Goal: Task Accomplishment & Management: Use online tool/utility

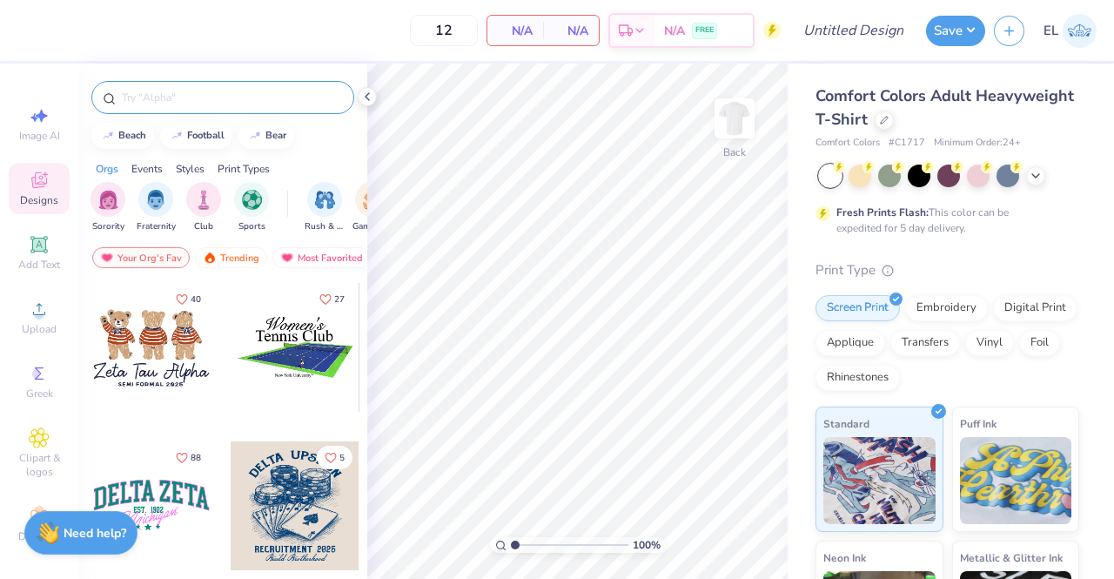
click at [235, 95] on input "text" at bounding box center [231, 97] width 223 height 17
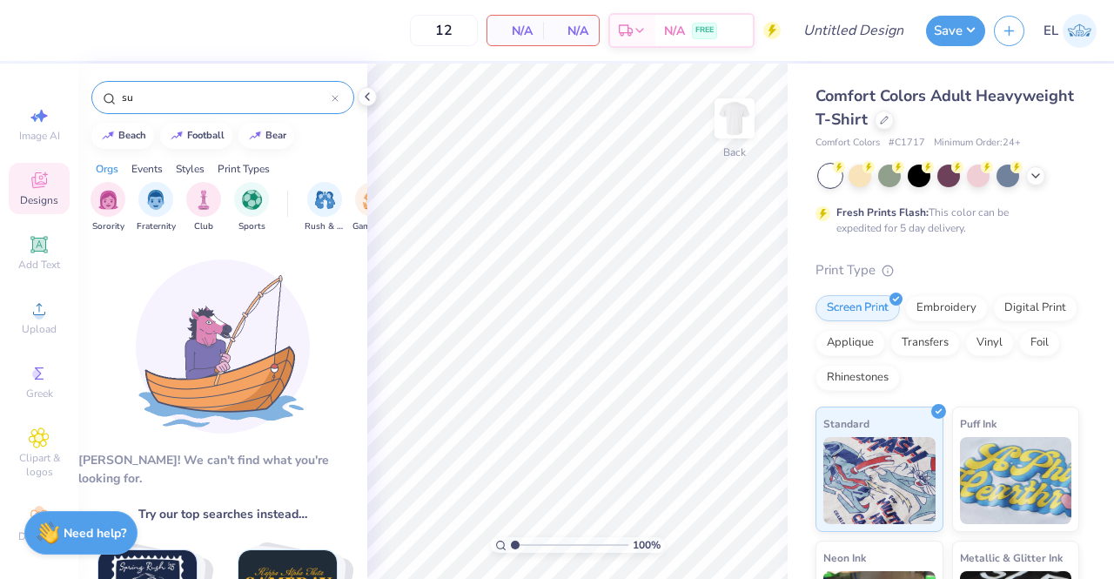
type input "s"
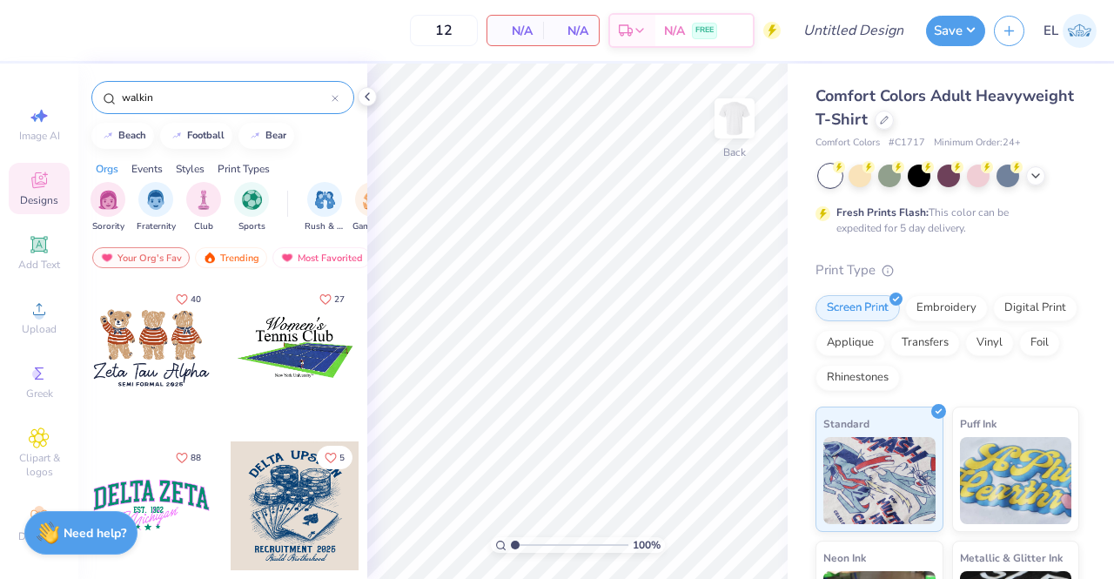
type input "walking"
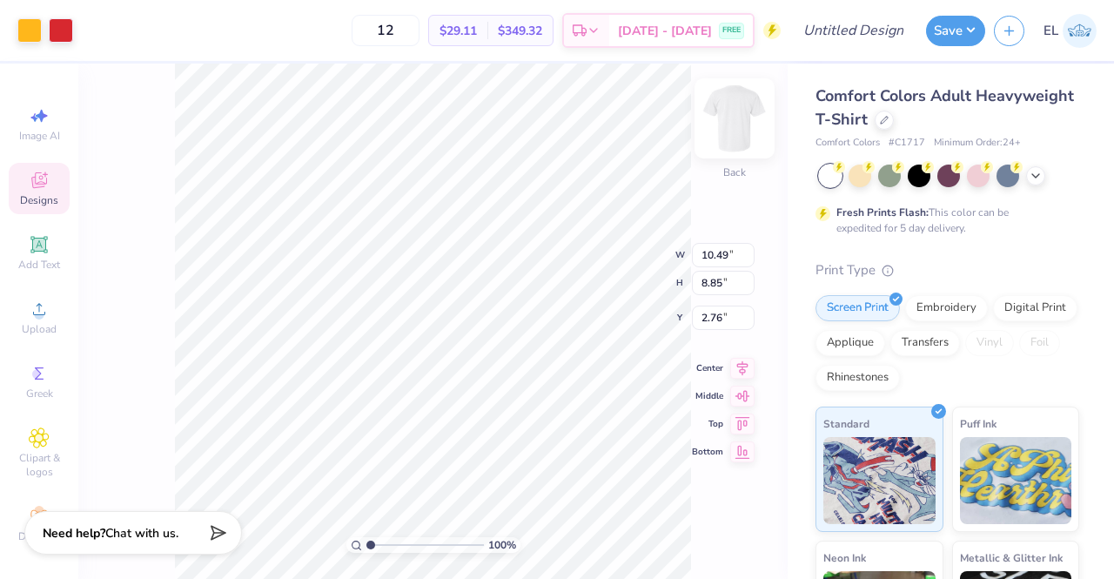
click at [741, 121] on img at bounding box center [735, 119] width 70 height 70
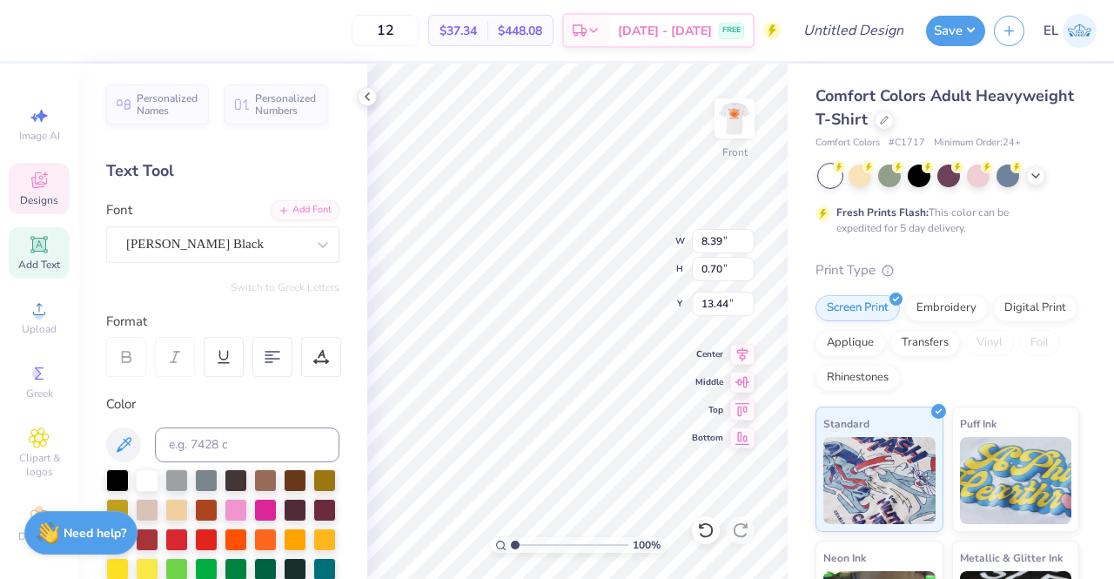
scroll to position [14, 7]
type input "7.94"
type input "2.72"
type input "5.15"
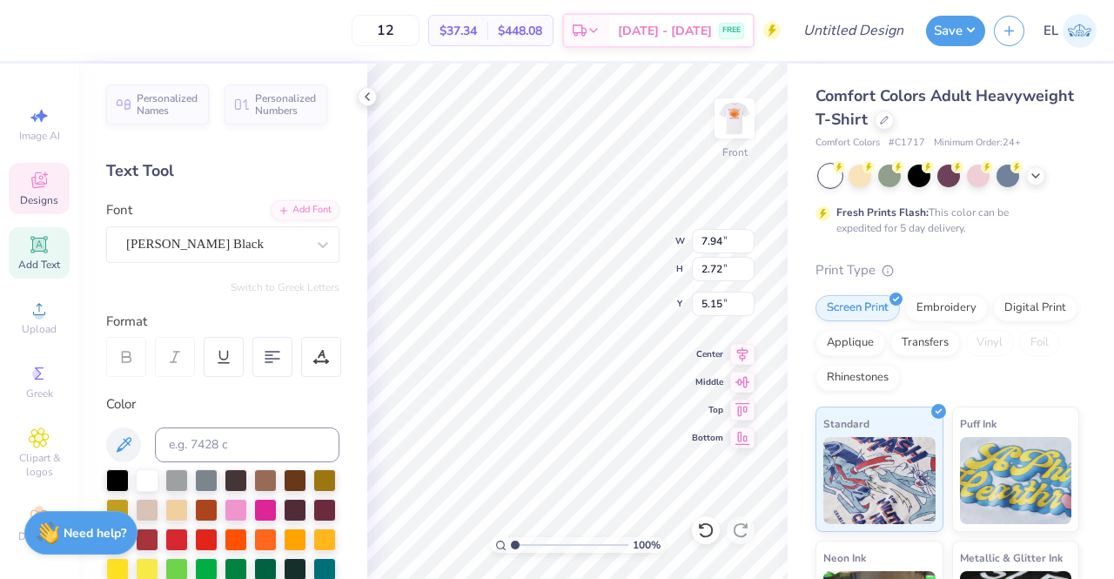
type textarea "Freshman Leadership Council"
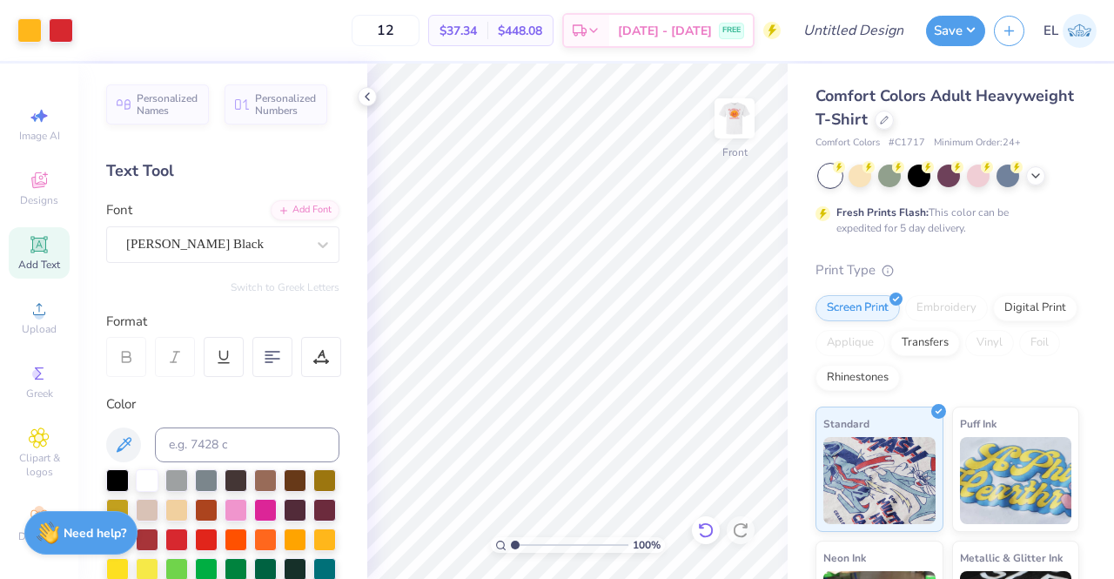
click at [703, 527] on icon at bounding box center [701, 525] width 3 height 3
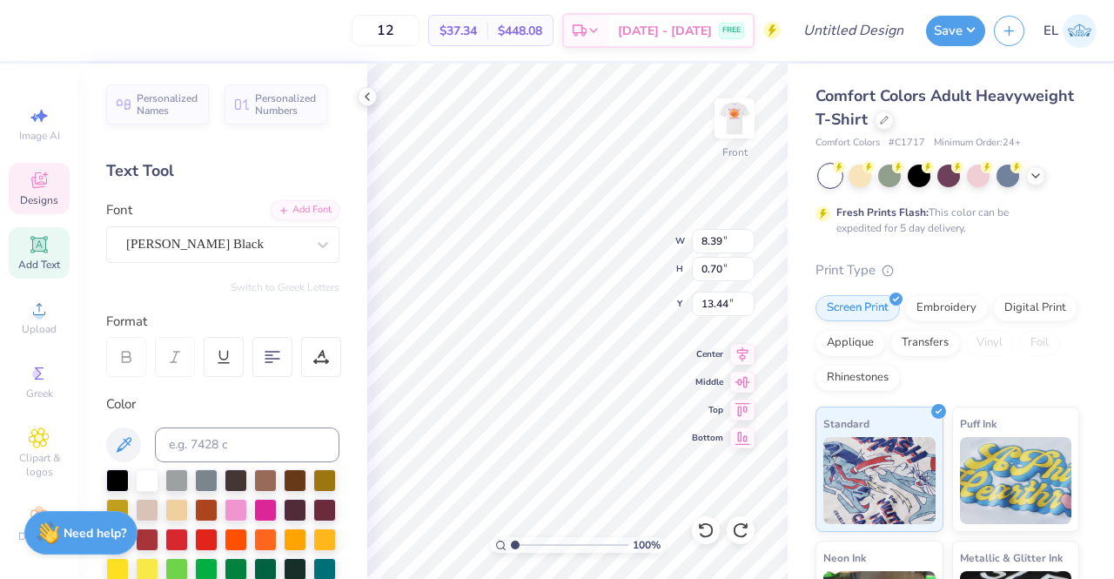
scroll to position [14, 11]
type textarea "Freshman Leadership Council"
type input "11.48"
type input "0.65"
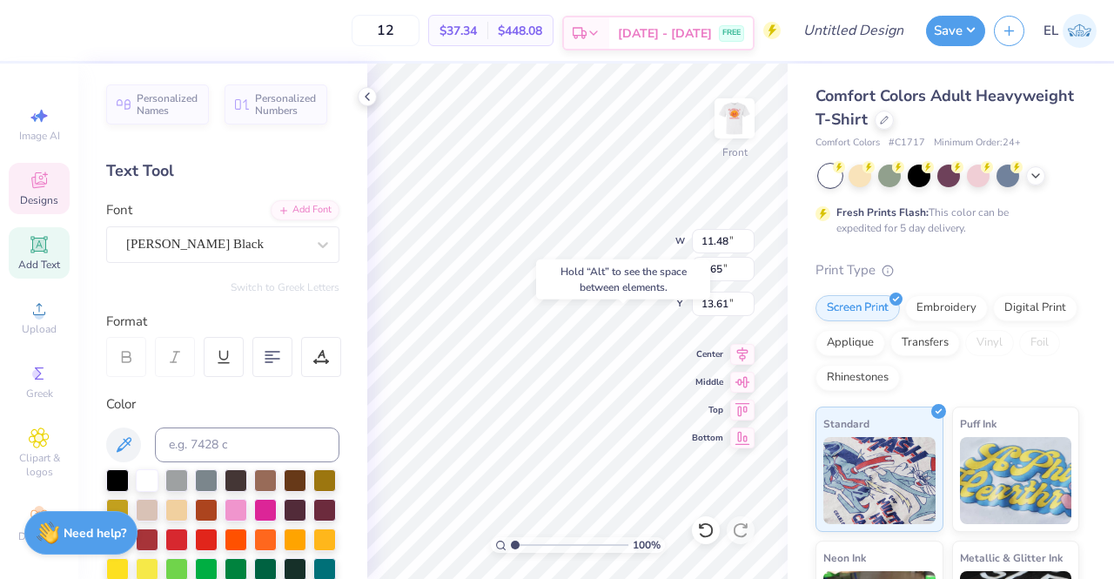
type input "13.75"
type textarea "FLC"
click at [702, 530] on icon at bounding box center [705, 529] width 17 height 17
type input "7.94"
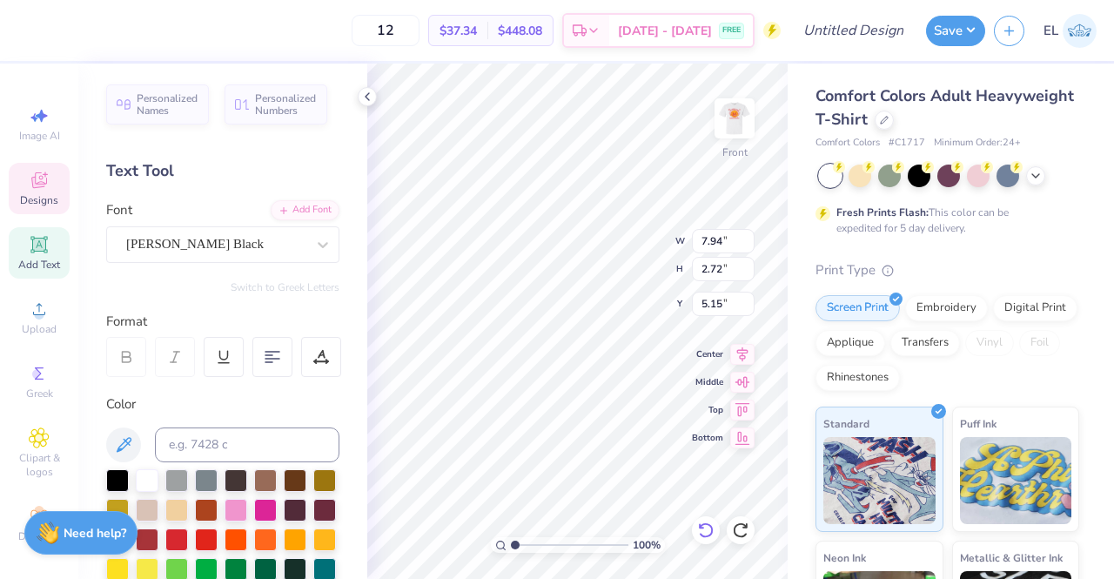
type input "2.72"
type input "5.15"
type textarea "It's The People"
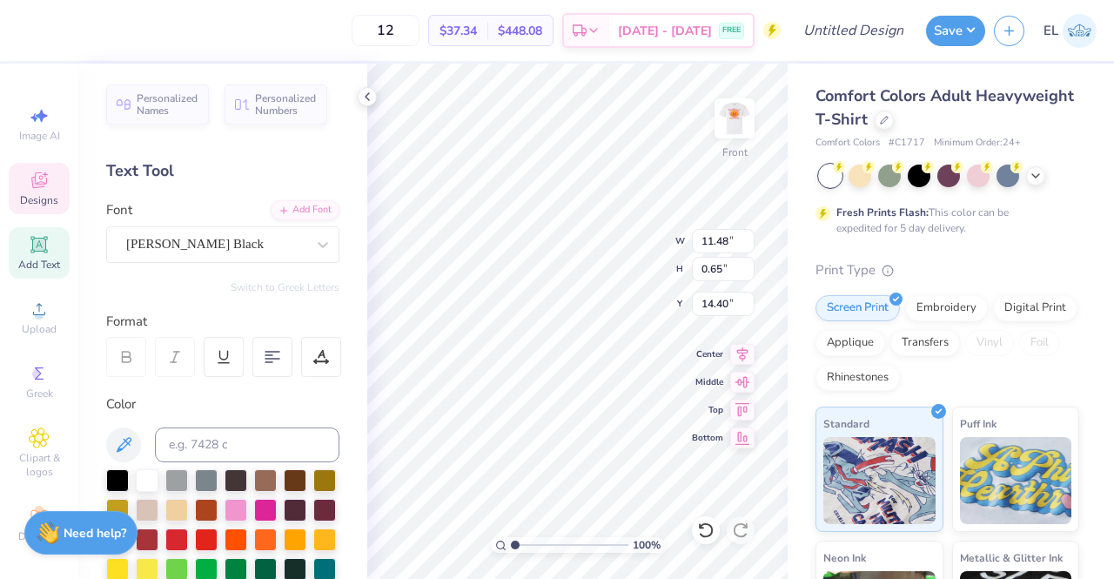
type input "14.40"
type textarea "Freshman Leadership Council Gainesville, FL | 2025"
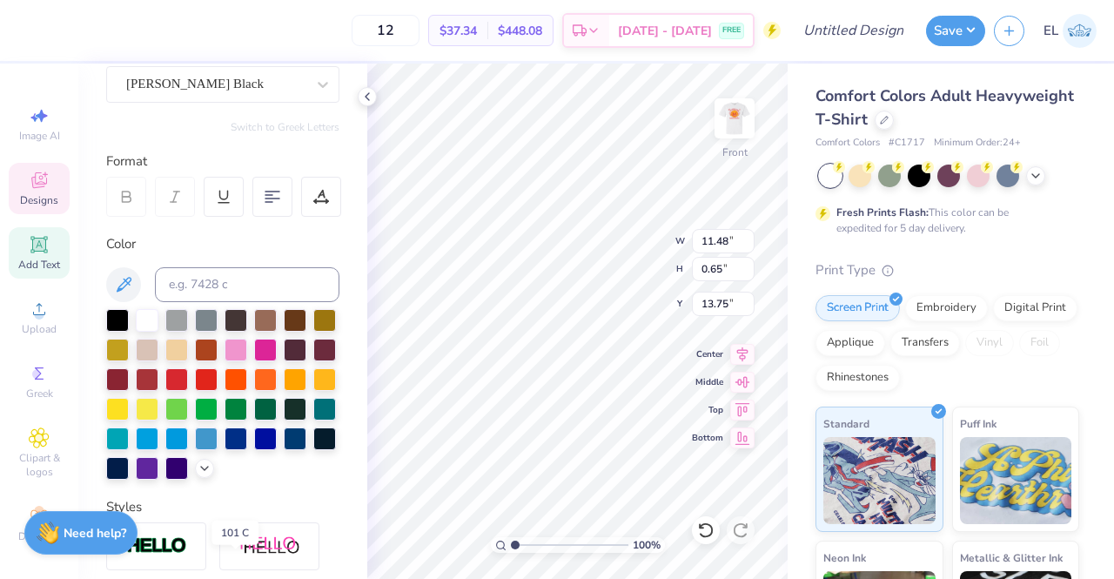
scroll to position [0, 0]
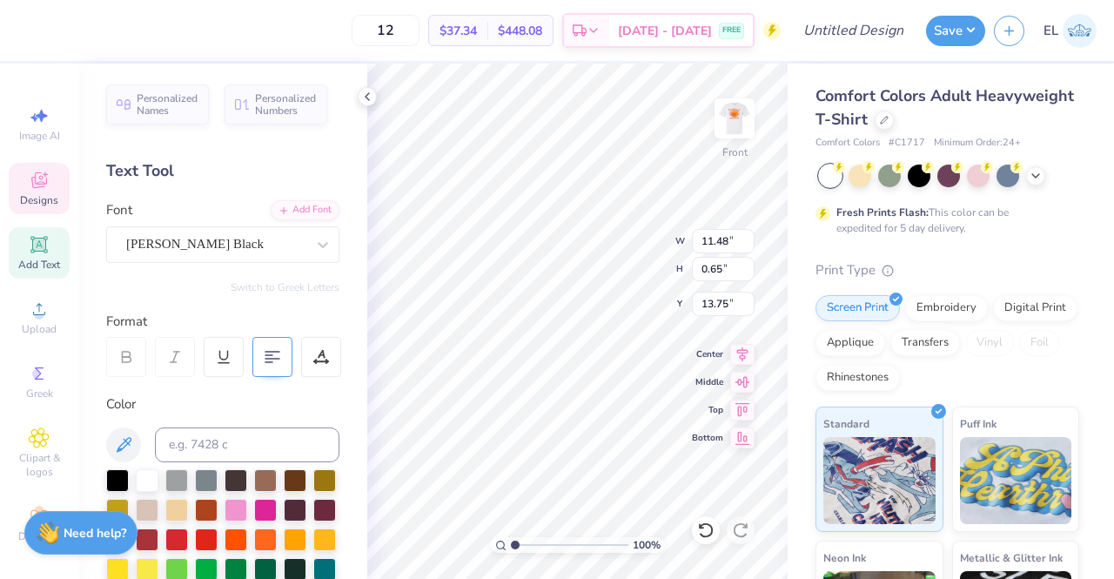
click at [273, 353] on icon at bounding box center [273, 357] width 16 height 16
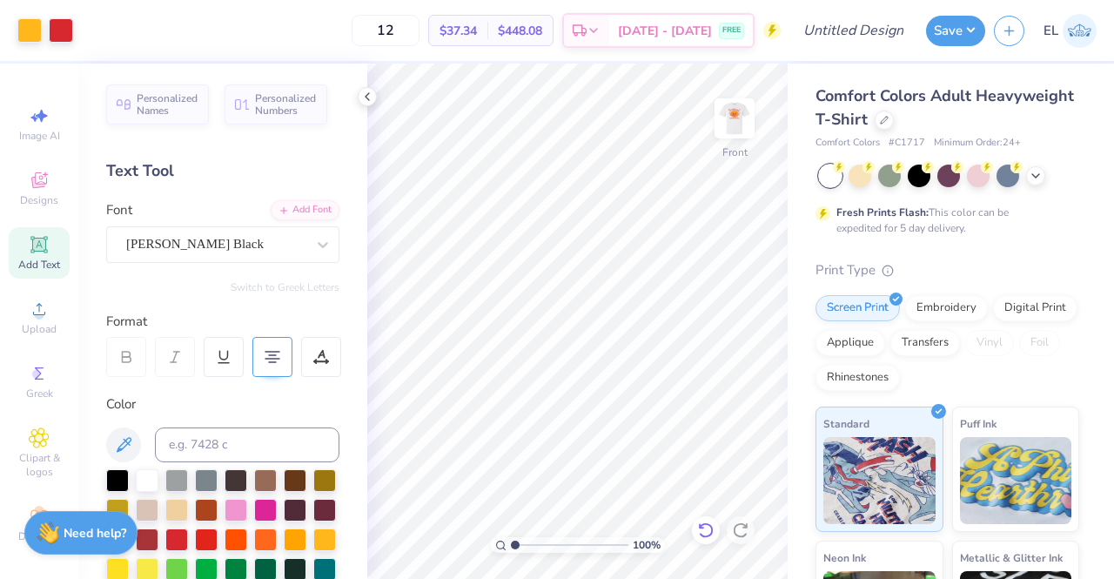
click at [704, 528] on icon at bounding box center [705, 529] width 17 height 17
click at [735, 532] on icon at bounding box center [740, 529] width 17 height 17
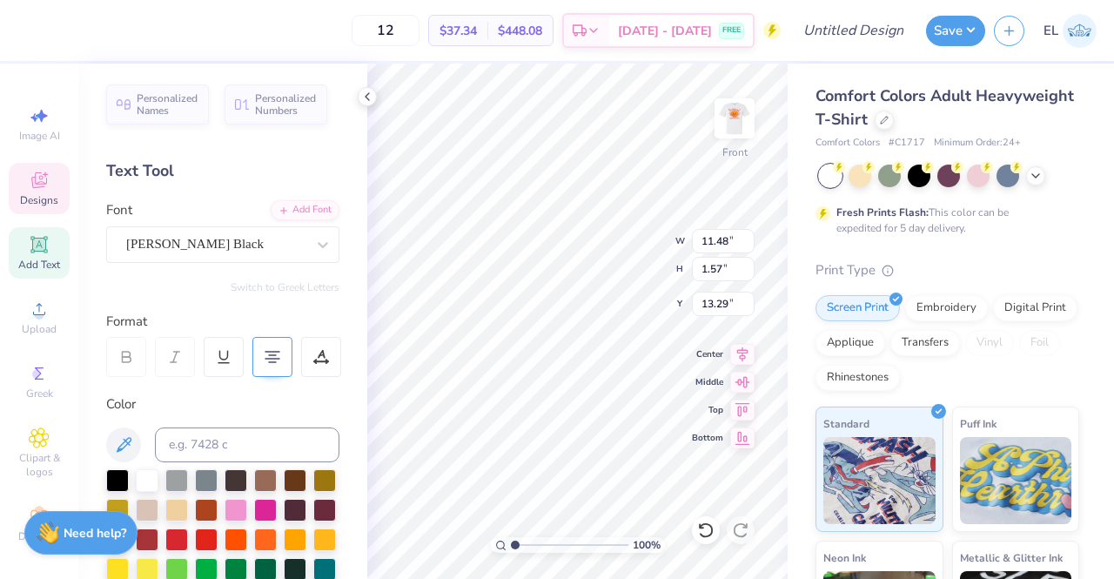
click at [273, 352] on icon at bounding box center [273, 357] width 16 height 16
click at [276, 355] on icon at bounding box center [273, 357] width 16 height 16
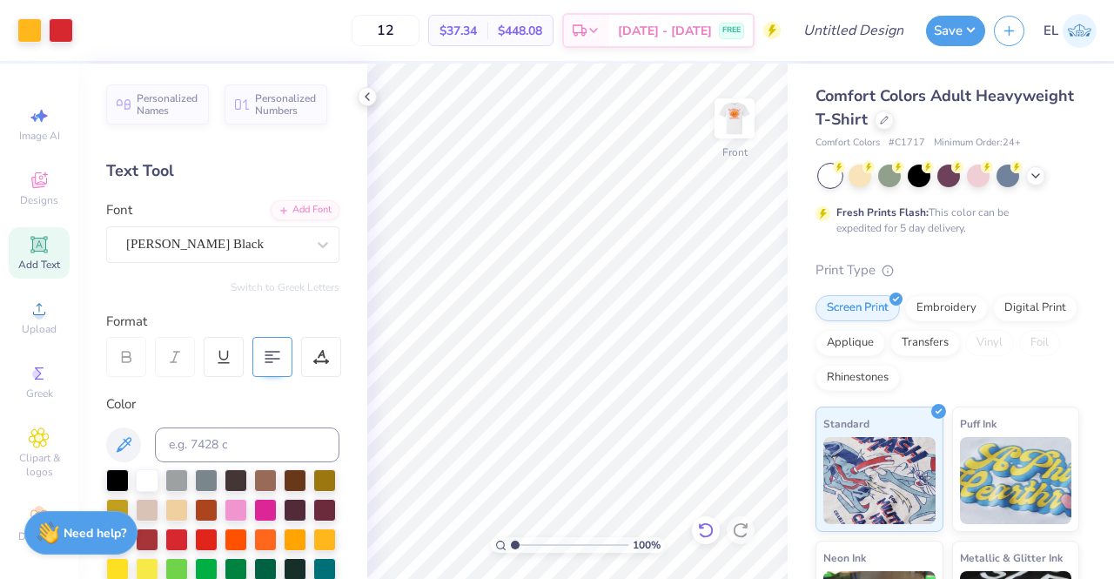
click at [710, 526] on icon at bounding box center [705, 530] width 15 height 16
click at [708, 527] on icon at bounding box center [705, 529] width 17 height 17
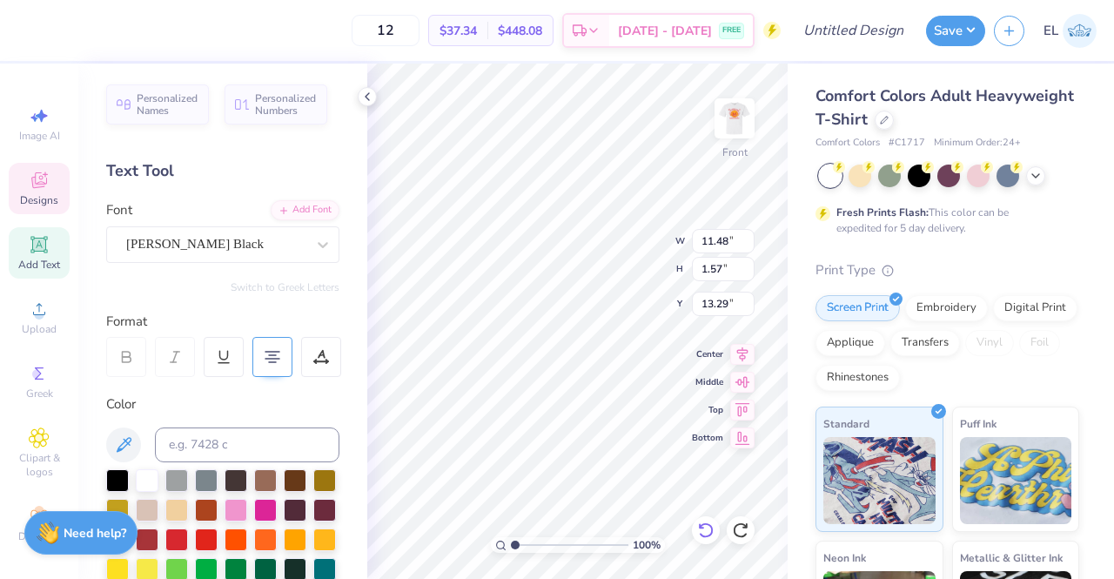
scroll to position [14, 10]
type textarea "Freshman Leadership Council Gainesville, FL | 2025-2026"
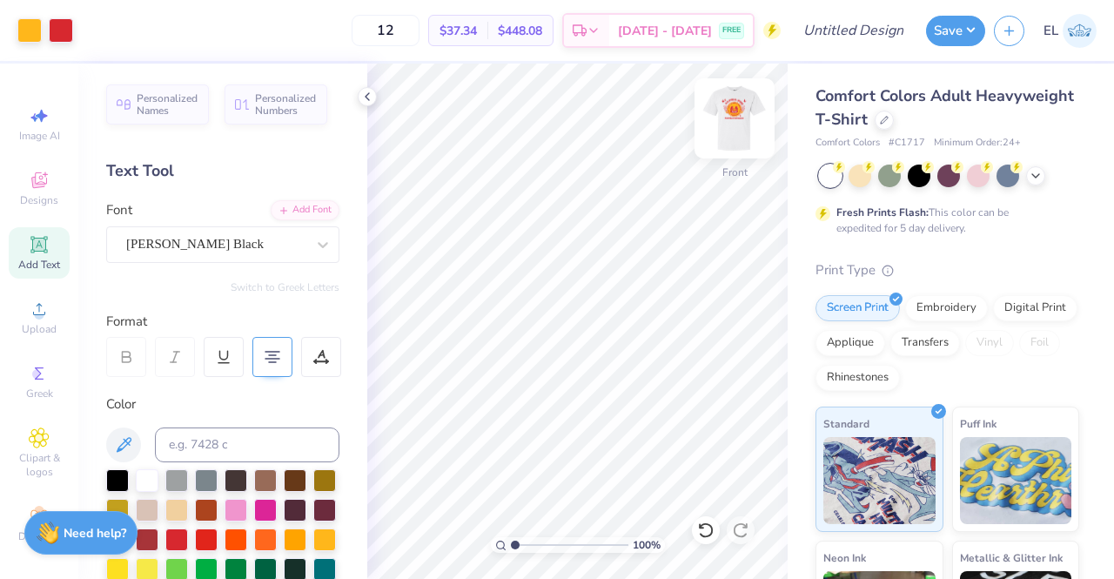
click at [727, 110] on img at bounding box center [735, 119] width 70 height 70
click at [731, 131] on img at bounding box center [735, 119] width 70 height 70
click at [70, 36] on div at bounding box center [61, 29] width 24 height 24
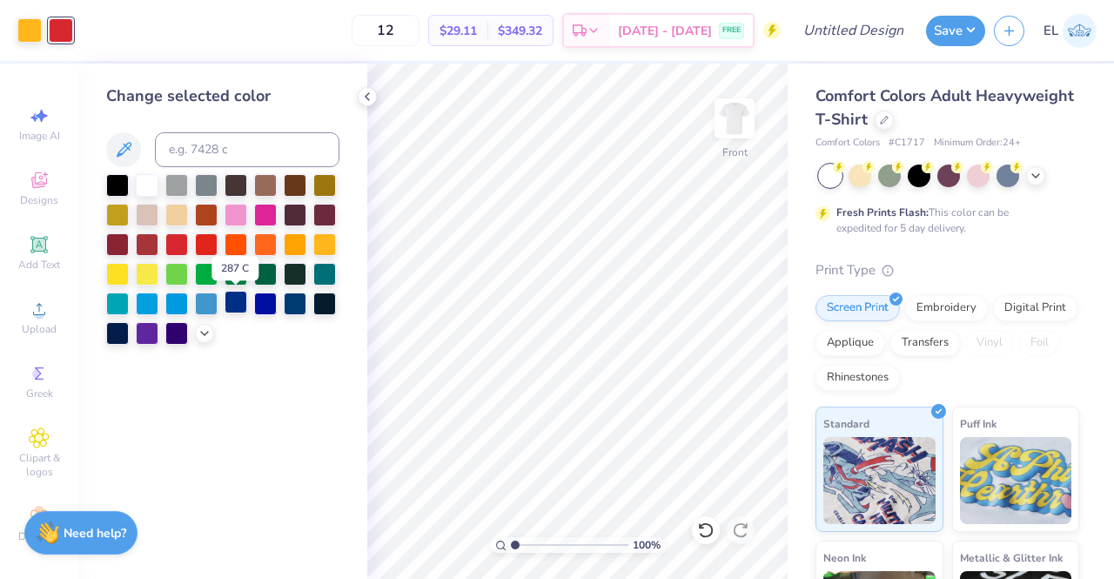
click at [237, 302] on div at bounding box center [236, 302] width 23 height 23
click at [33, 36] on div at bounding box center [29, 29] width 24 height 24
click at [296, 245] on div at bounding box center [295, 242] width 23 height 23
click at [271, 244] on div at bounding box center [265, 242] width 23 height 23
click at [950, 34] on button "Save" at bounding box center [955, 28] width 59 height 30
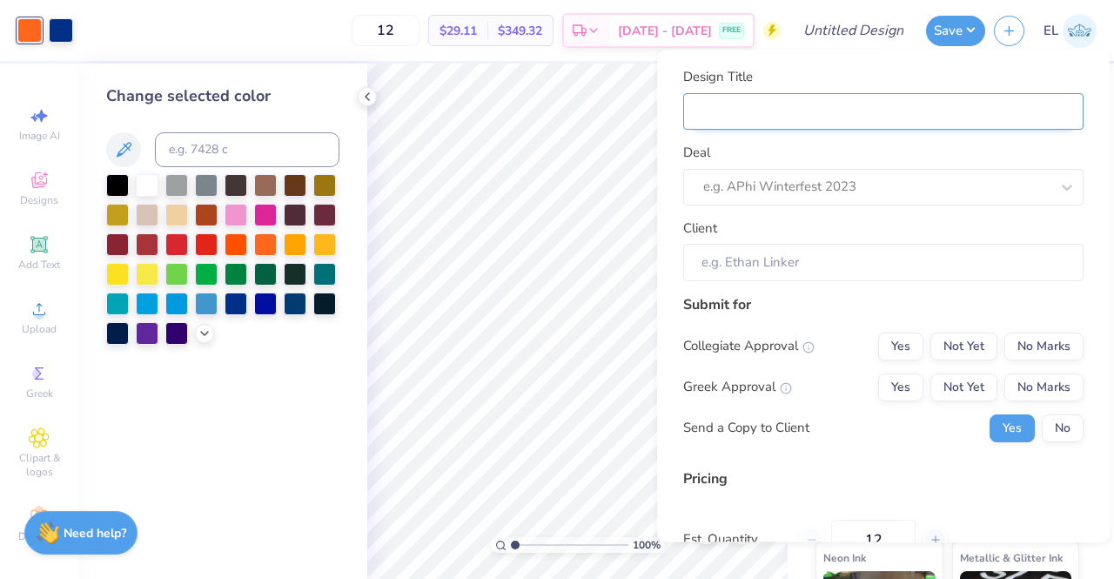
click at [825, 116] on input "Design Title" at bounding box center [883, 111] width 400 height 37
type input "F"
type input "FL"
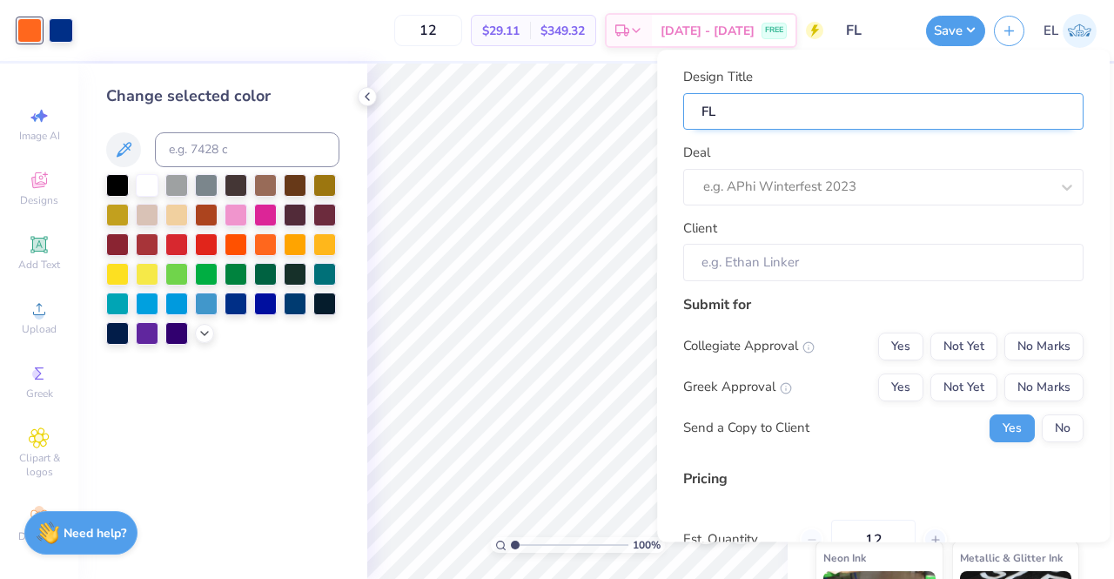
type input "FLC"
type input "FLC O"
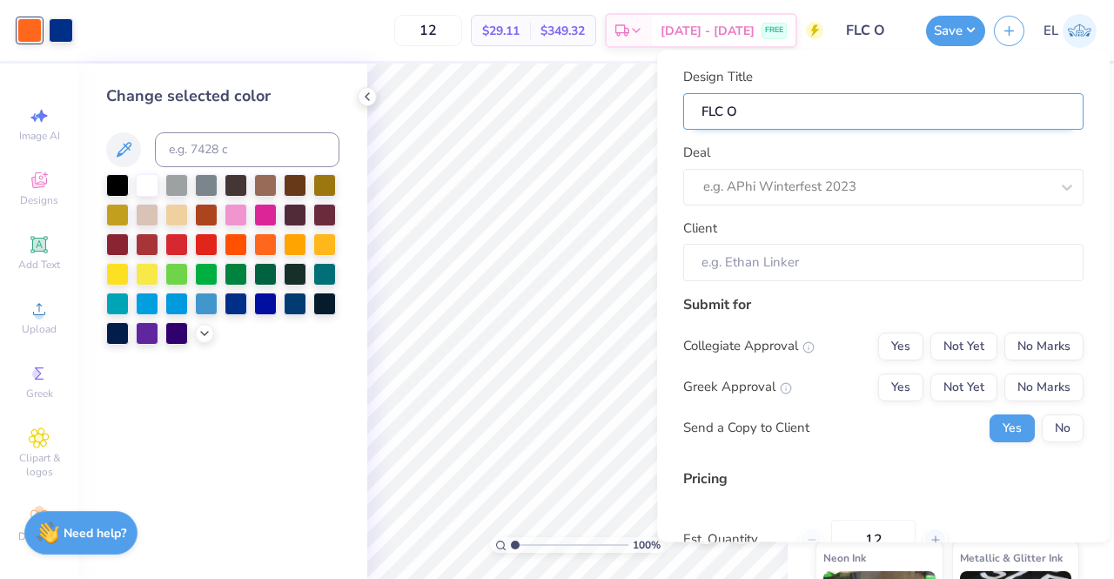
type input "FLC Ou"
type input "FLC Out"
type input "FLC Outr"
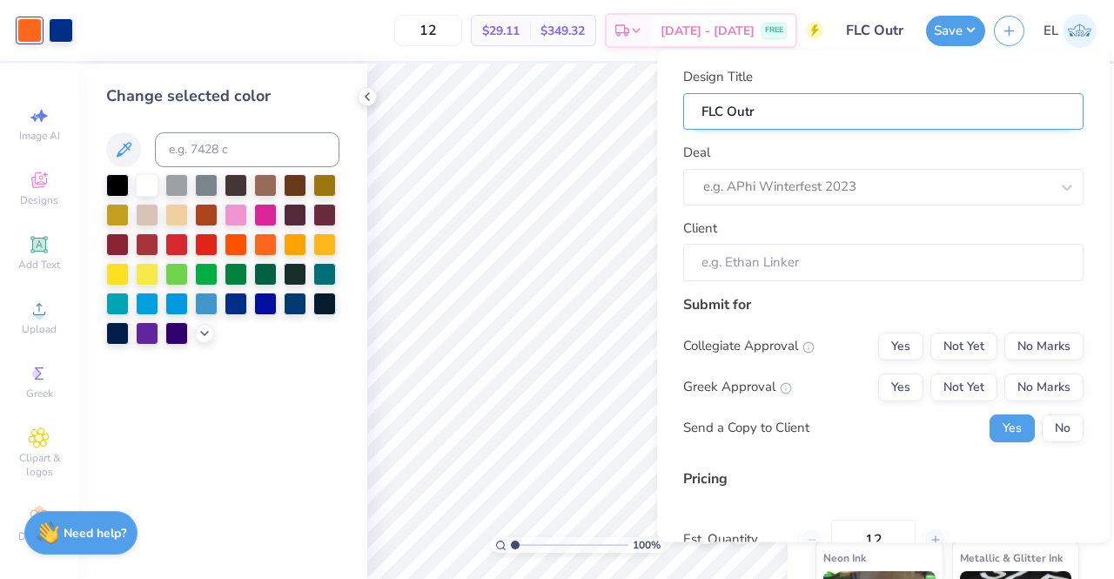
type input "FLC Outre"
type input "FLC Outrea"
type input "FLC Outreac"
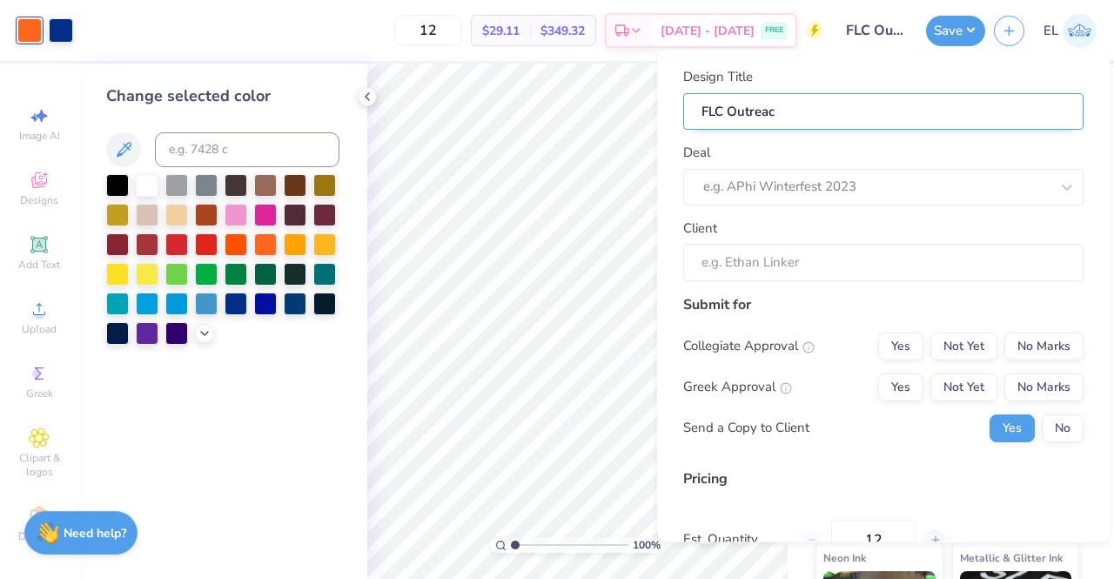
type input "FLC Outreach"
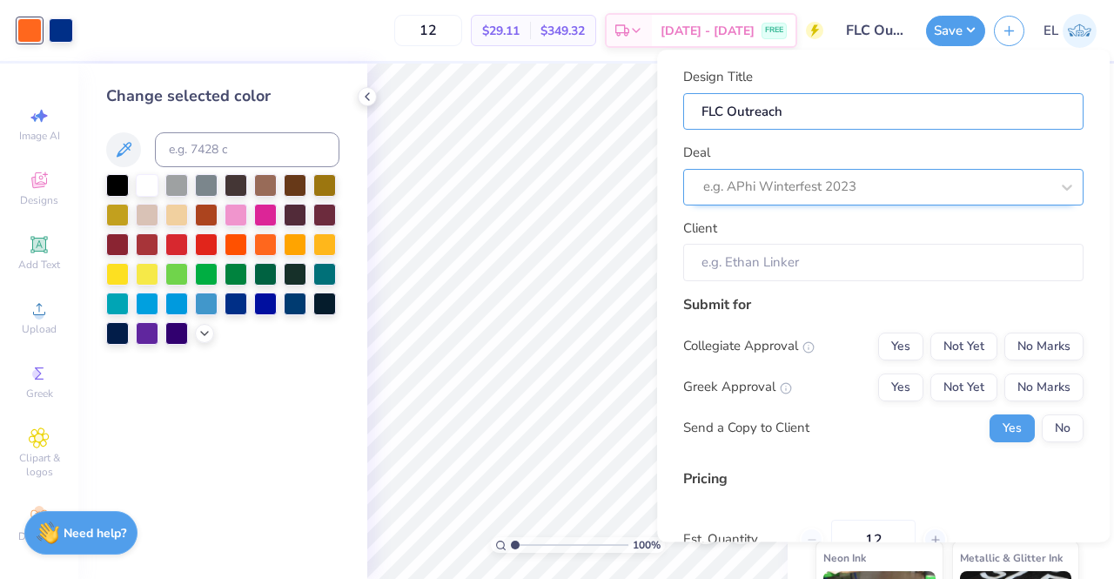
type input "FLC Outreach"
click at [813, 187] on div at bounding box center [876, 187] width 346 height 23
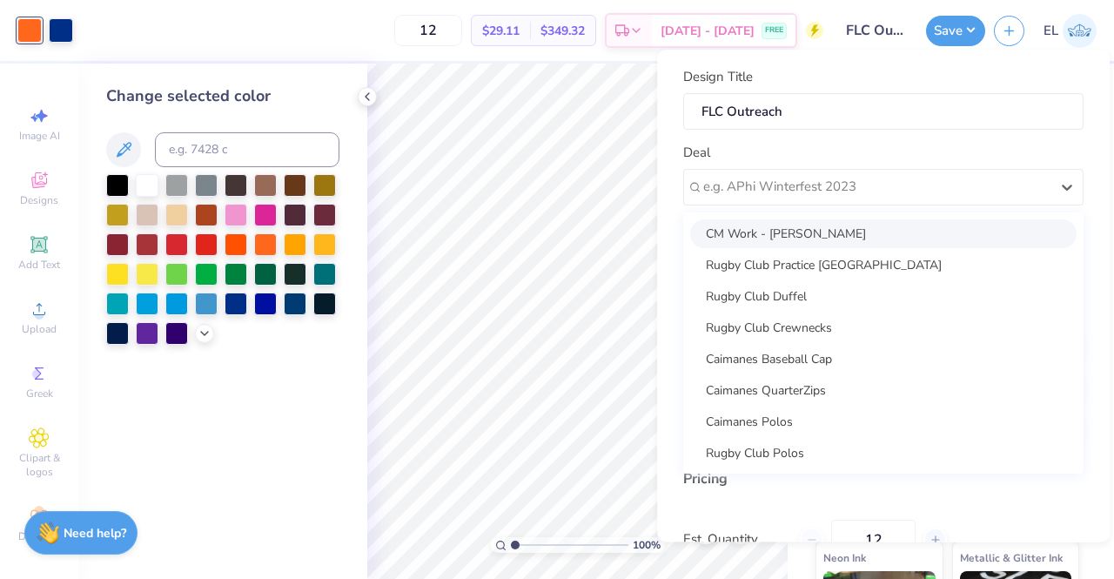
click at [807, 229] on div "CM Work - Eric Liu" at bounding box center [883, 233] width 386 height 29
type input "Campus Manager"
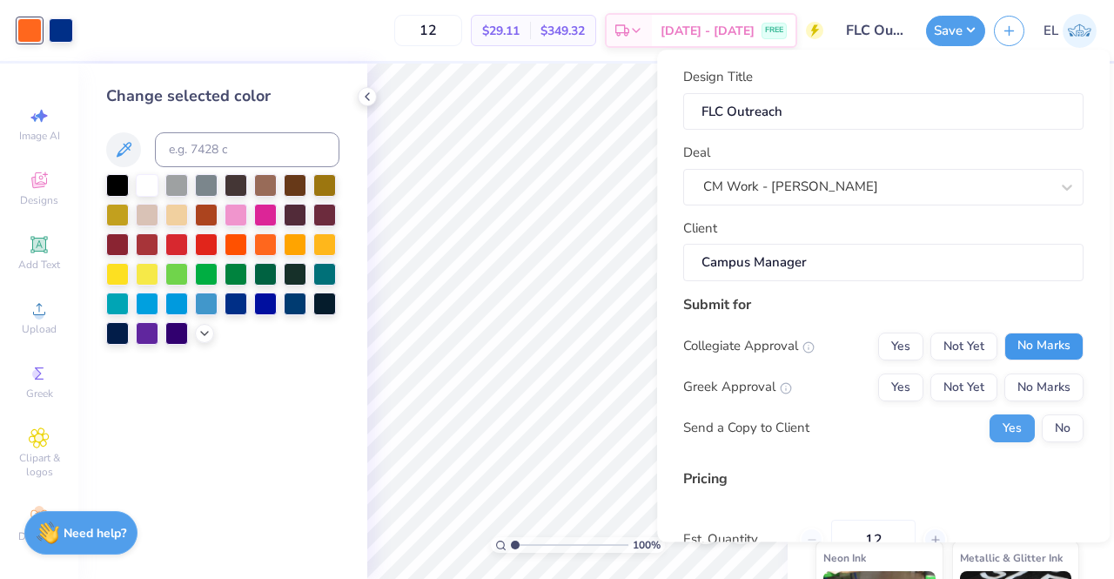
click at [1036, 345] on button "No Marks" at bounding box center [1043, 346] width 79 height 28
click at [1029, 385] on button "No Marks" at bounding box center [1043, 387] width 79 height 28
click at [1042, 426] on button "No" at bounding box center [1063, 428] width 42 height 28
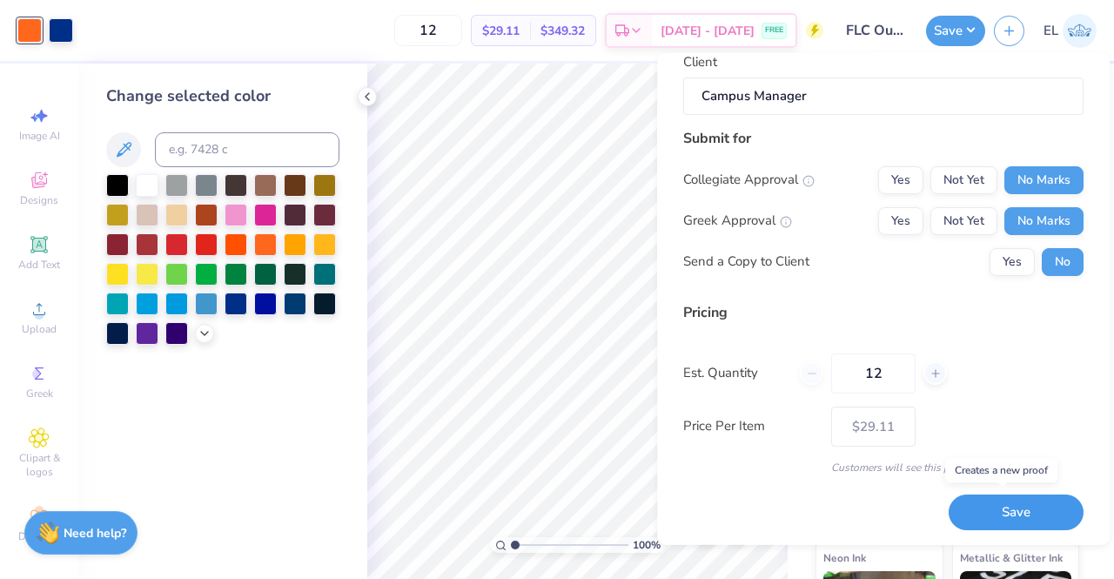
click at [999, 516] on button "Save" at bounding box center [1016, 512] width 135 height 36
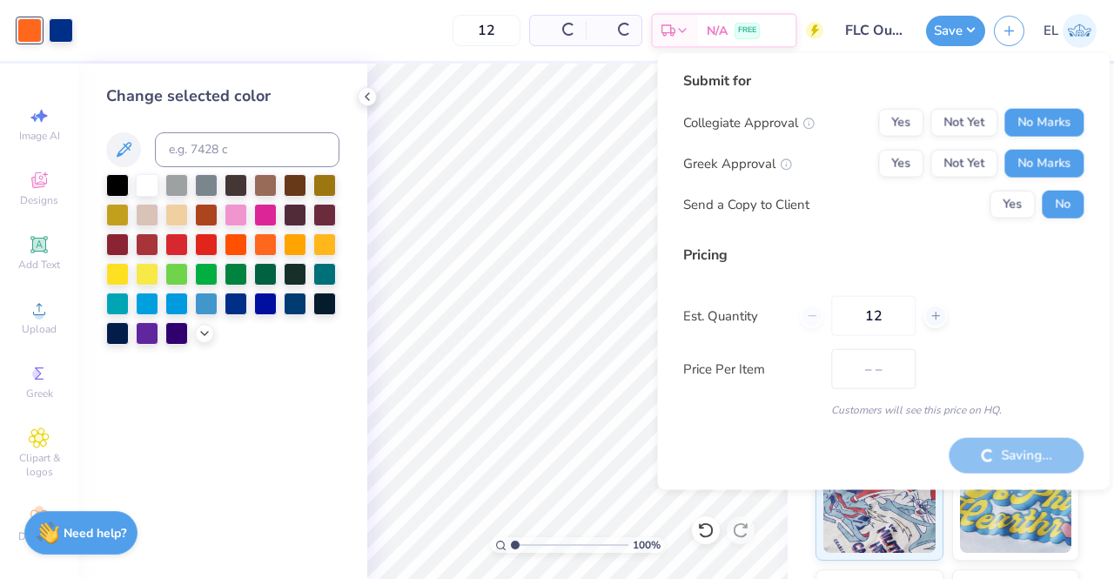
type input "$29.11"
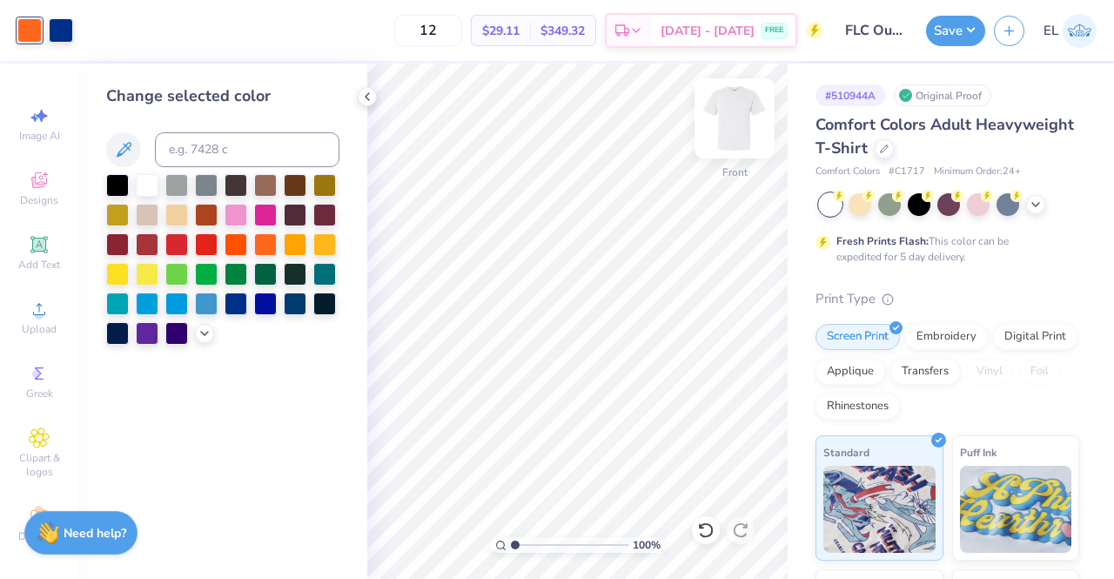
click at [735, 114] on img at bounding box center [735, 119] width 70 height 70
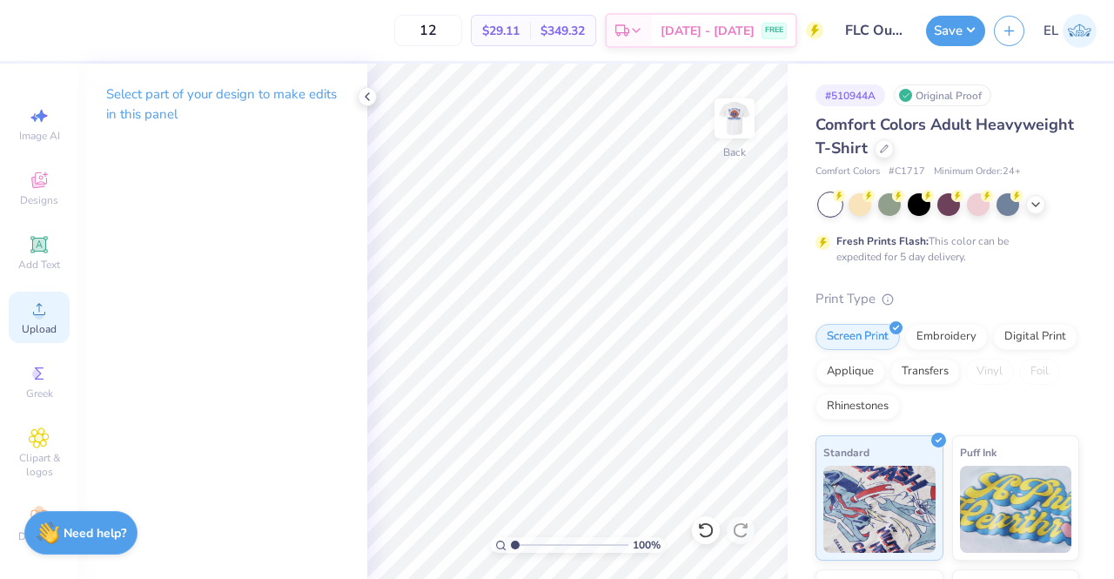
click at [22, 331] on span "Upload" at bounding box center [39, 329] width 35 height 14
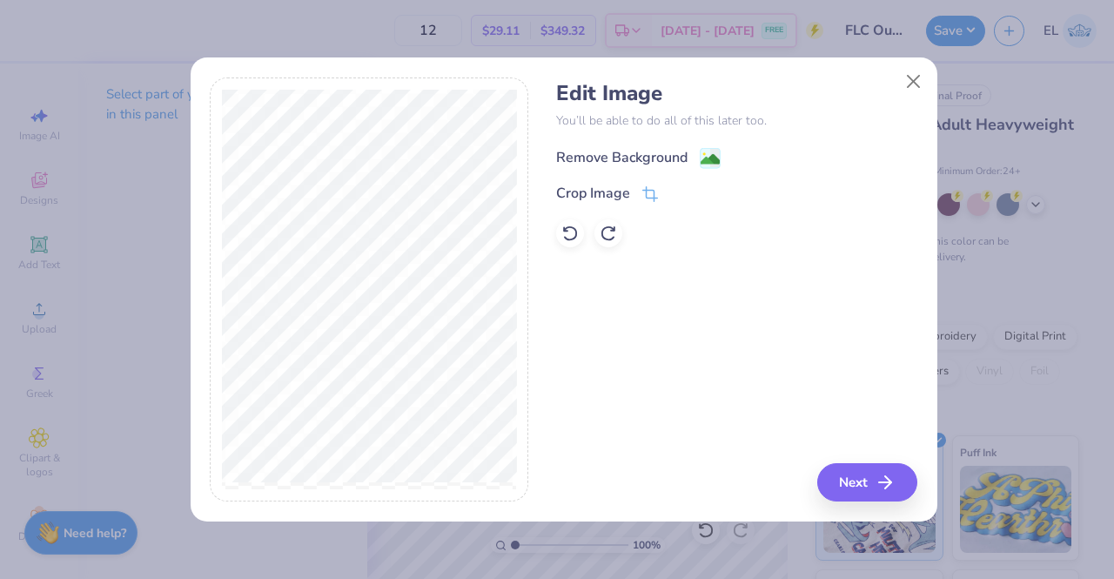
click at [627, 159] on div "Remove Background" at bounding box center [621, 157] width 131 height 21
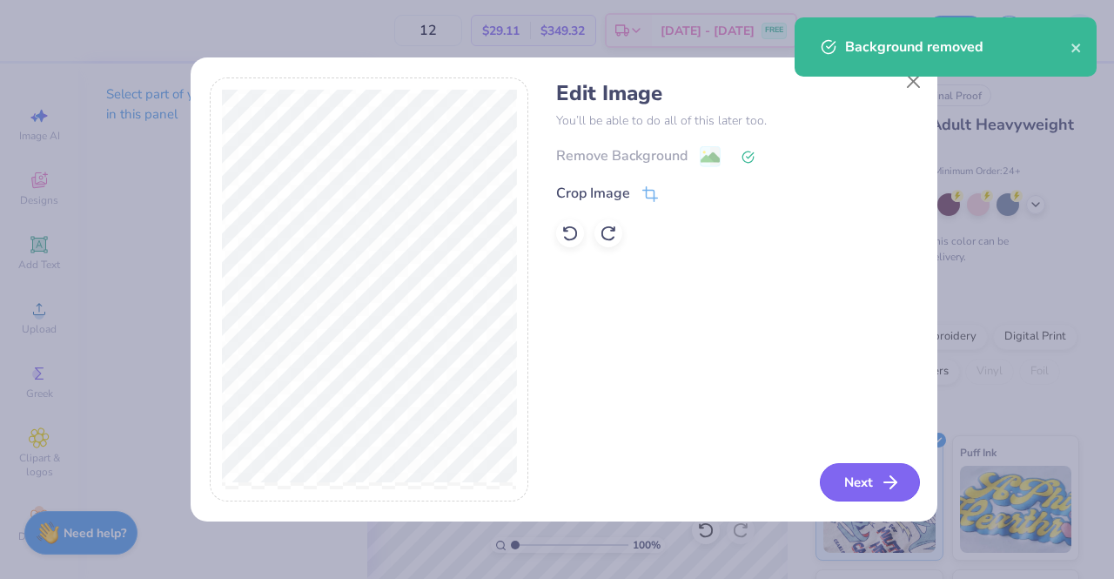
click at [887, 479] on icon "button" at bounding box center [890, 482] width 21 height 21
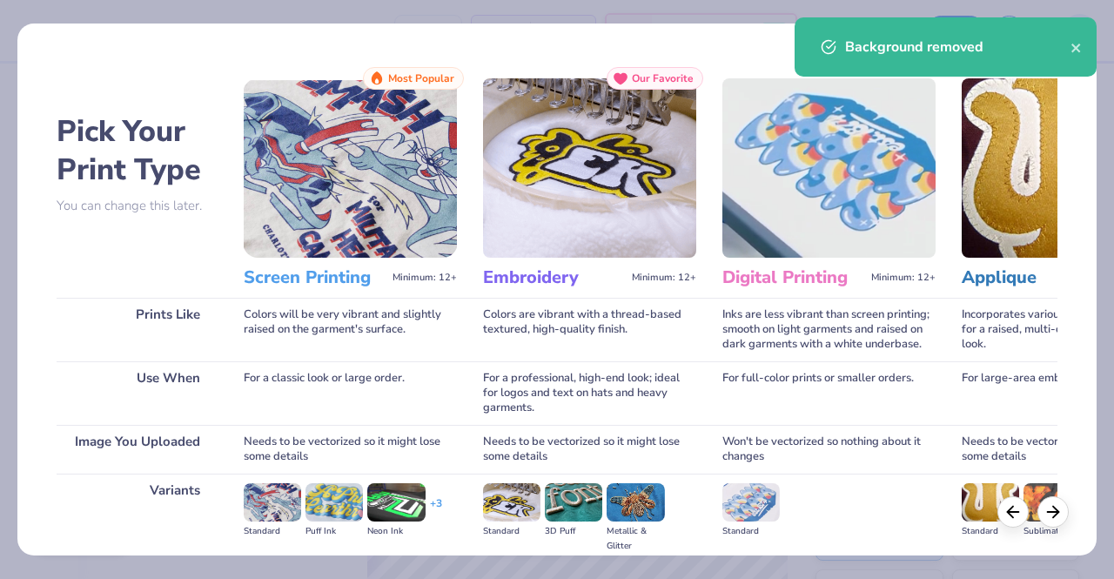
scroll to position [201, 0]
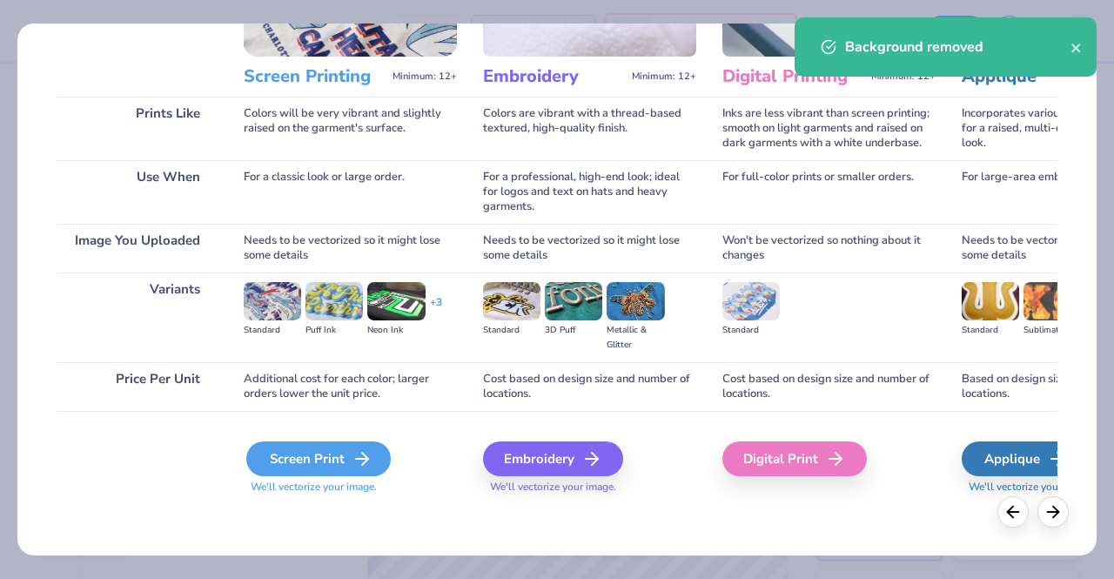
click at [344, 455] on div "Screen Print" at bounding box center [318, 458] width 144 height 35
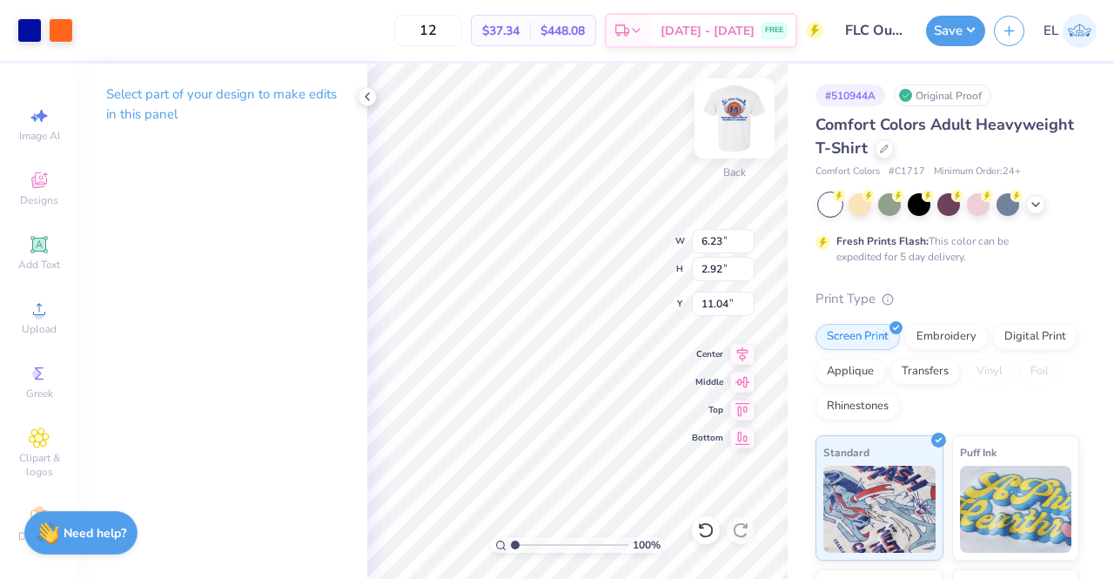
click at [736, 128] on img at bounding box center [735, 119] width 70 height 70
click at [733, 136] on img at bounding box center [735, 119] width 70 height 70
click at [64, 34] on div at bounding box center [61, 29] width 24 height 24
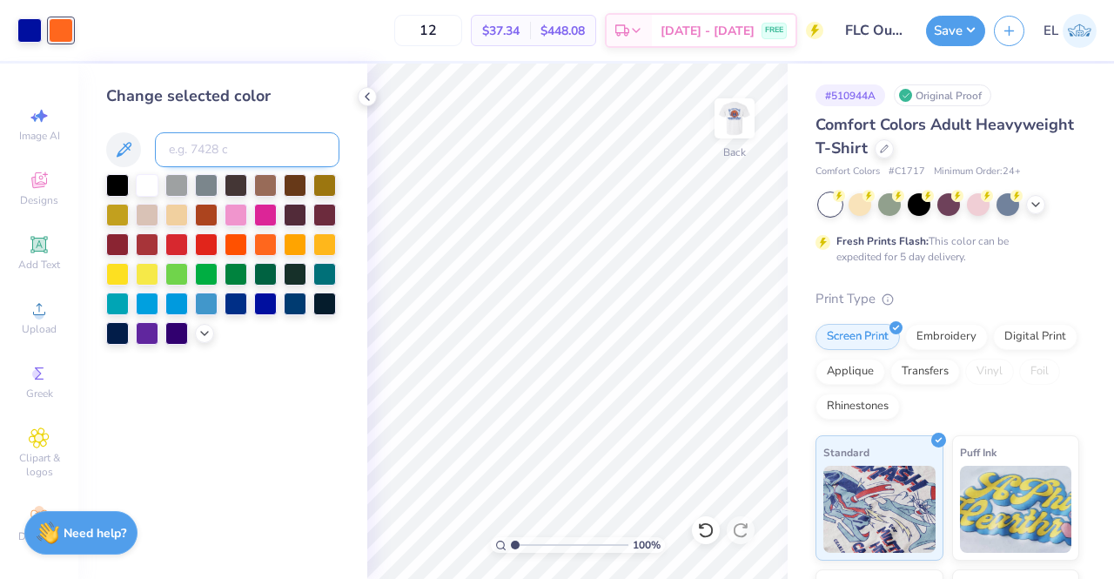
click at [250, 158] on input at bounding box center [247, 149] width 184 height 35
type input "287"
click at [33, 37] on div at bounding box center [29, 29] width 24 height 24
click at [202, 149] on input at bounding box center [247, 149] width 184 height 35
type input "165"
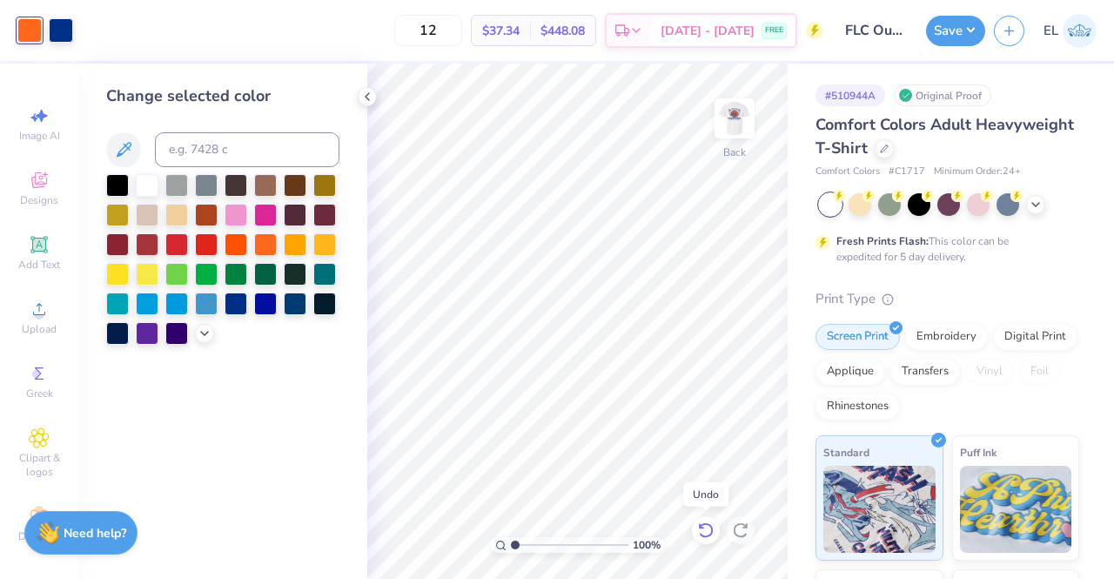
click at [707, 525] on icon at bounding box center [705, 529] width 17 height 17
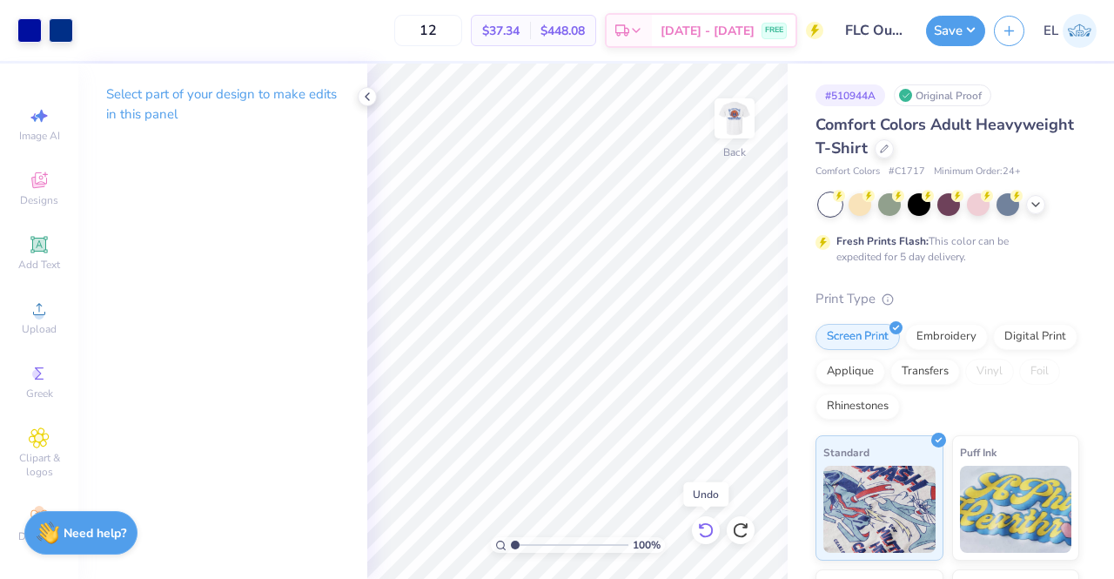
click at [707, 525] on icon at bounding box center [705, 529] width 17 height 17
type input "3.00"
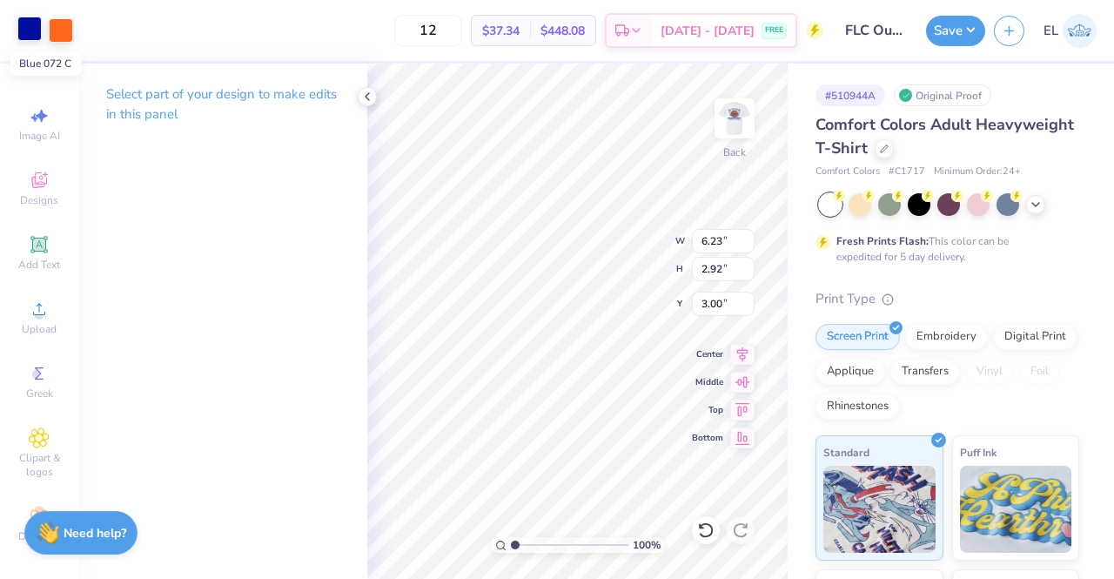
click at [37, 31] on div at bounding box center [29, 29] width 24 height 24
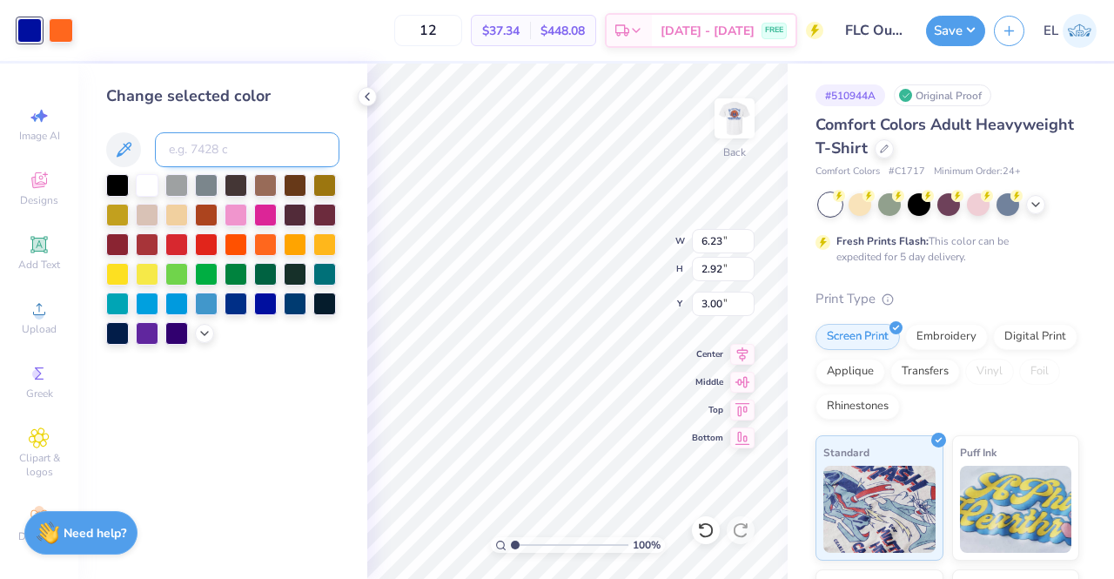
click at [218, 158] on input at bounding box center [247, 149] width 184 height 35
type input "287"
click at [218, 158] on input at bounding box center [247, 149] width 184 height 35
type input "287"
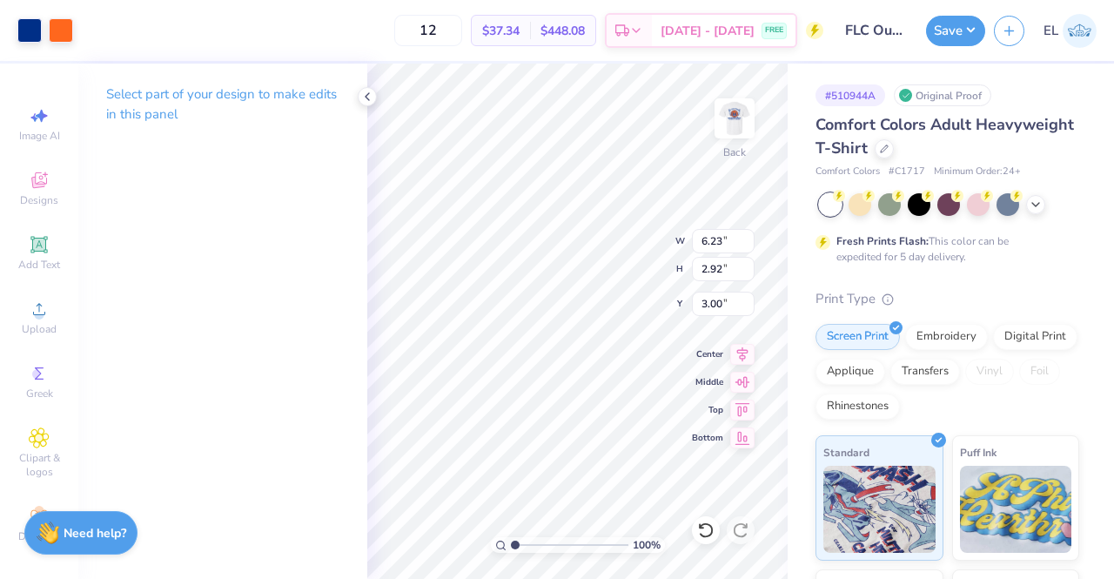
type input "3.87"
type input "1.81"
type input "2.09"
click at [630, 268] on div "100 % Back W 3.87 3.87 " H 1.81 1.81 " Y 2.09 2.09 " Center Middle Top Bottom" at bounding box center [577, 321] width 420 height 515
type input "3.00"
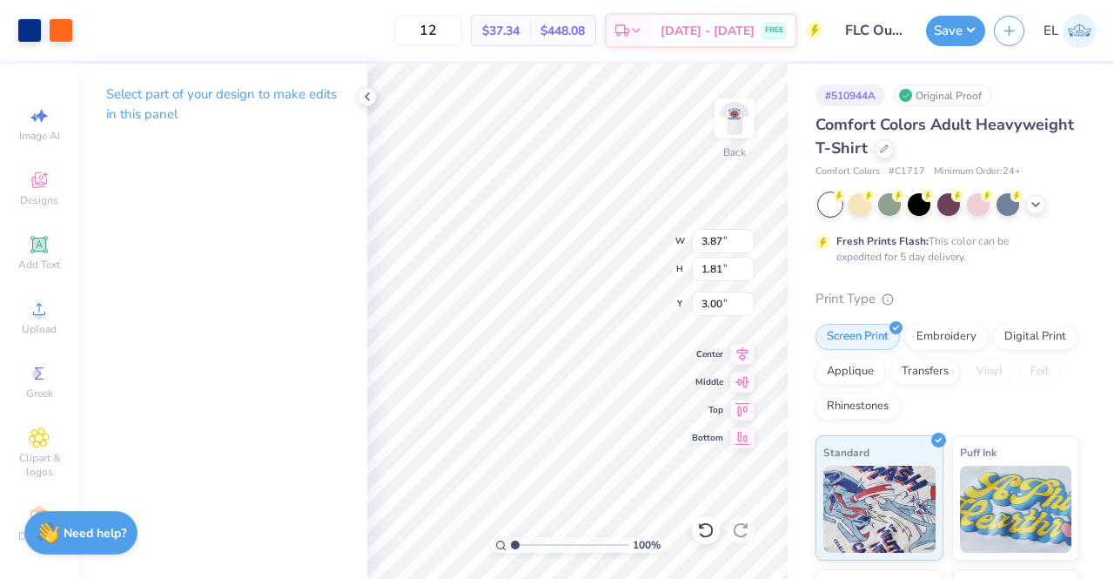
type input "4.31"
type input "2.02"
click at [951, 33] on button "Save" at bounding box center [955, 28] width 59 height 30
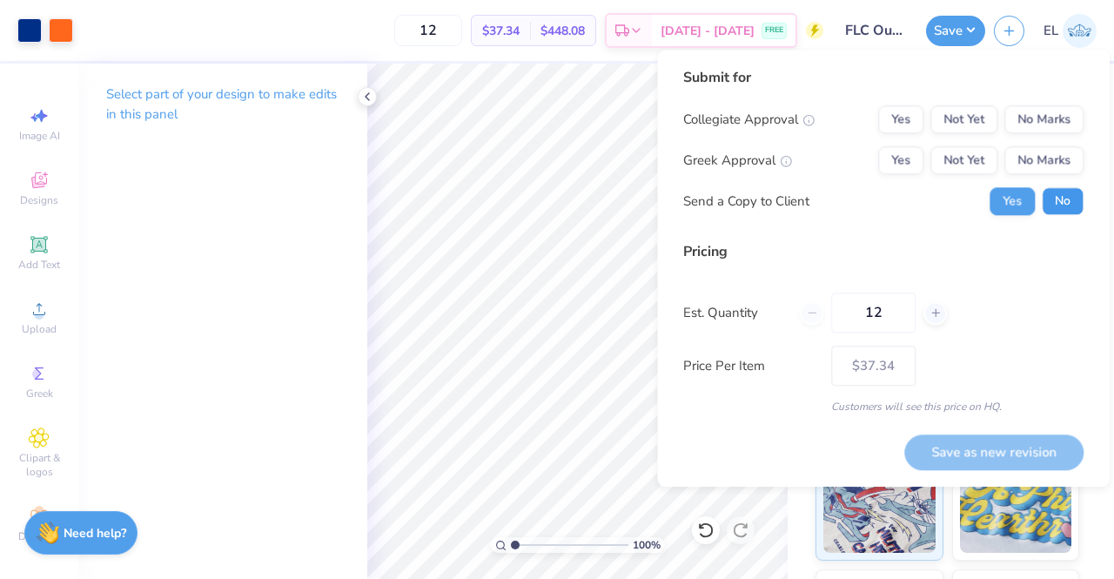
click at [1058, 198] on button "No" at bounding box center [1063, 201] width 42 height 28
click at [1081, 122] on button "No Marks" at bounding box center [1043, 119] width 79 height 28
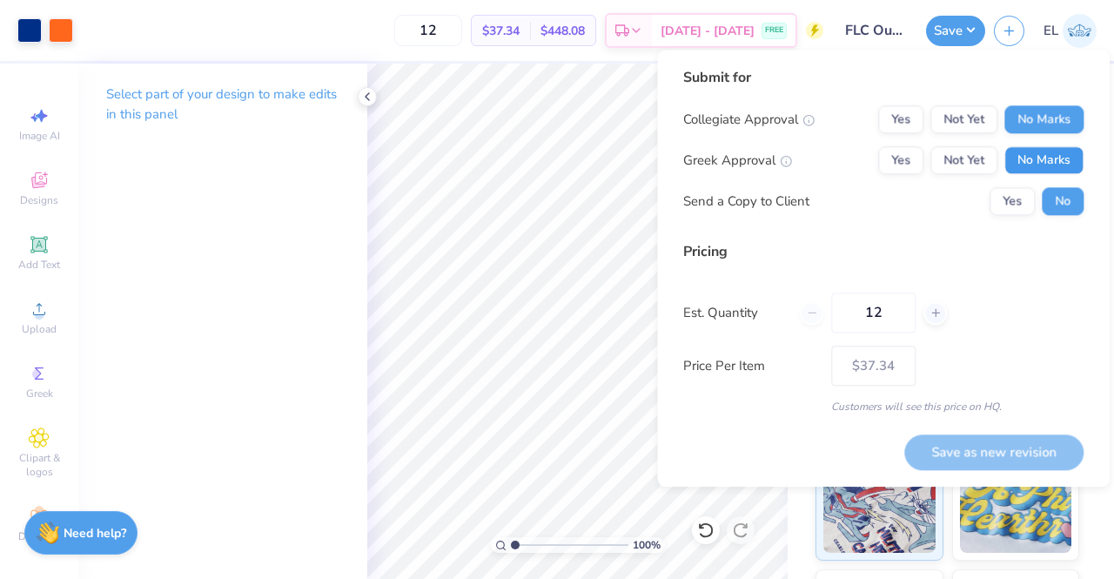
click at [1063, 154] on button "No Marks" at bounding box center [1043, 160] width 79 height 28
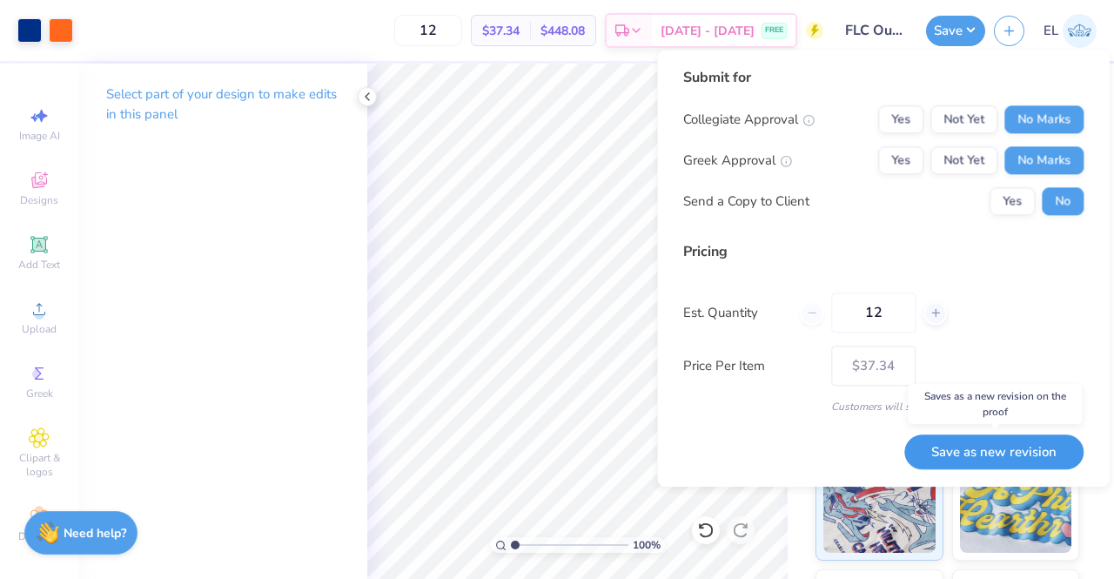
click at [998, 453] on button "Save as new revision" at bounding box center [993, 452] width 179 height 36
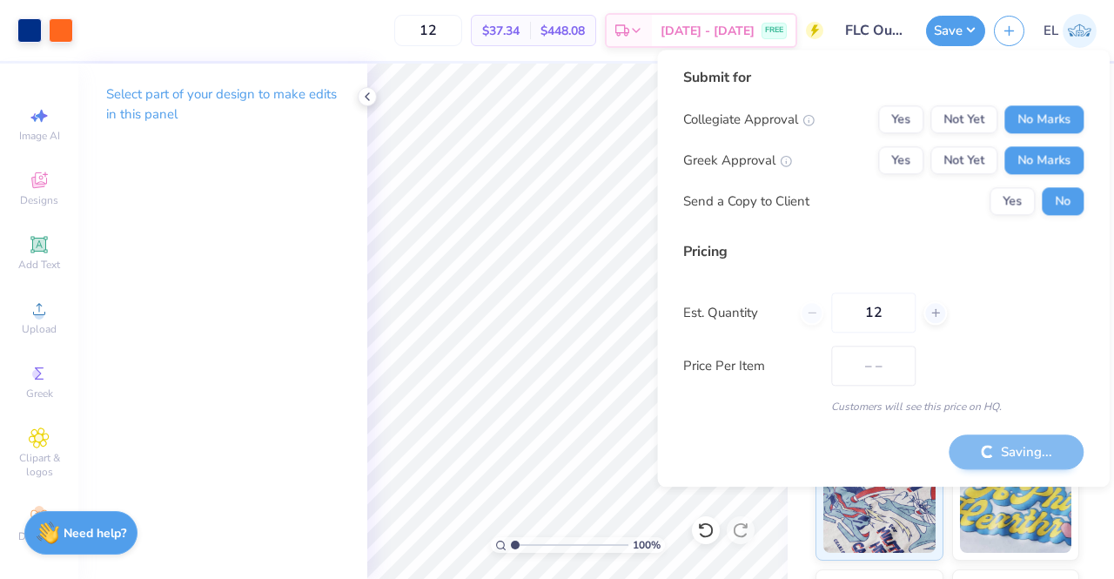
type input "$37.34"
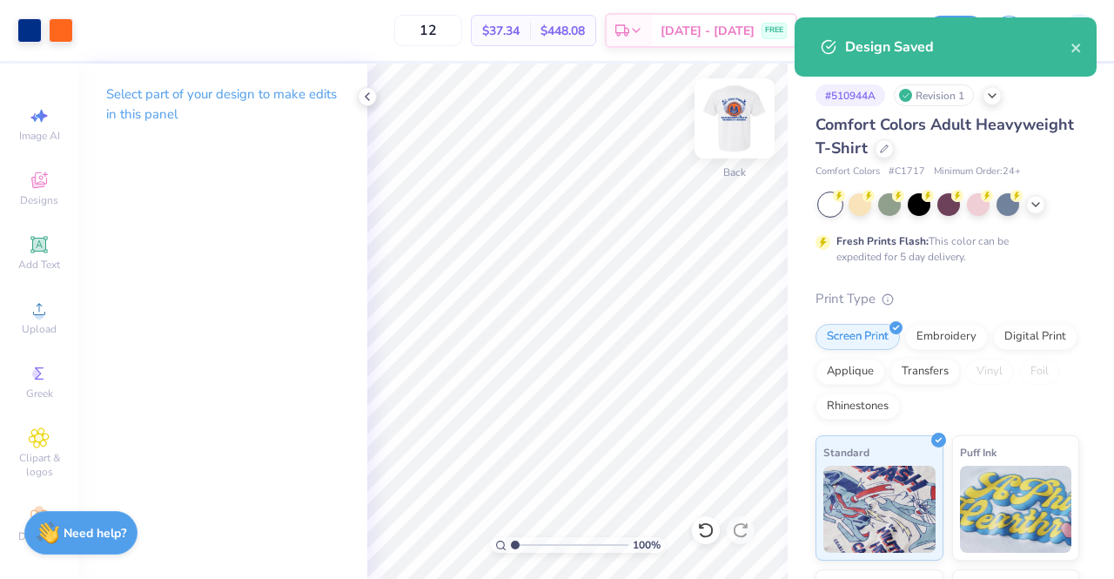
click at [731, 112] on img at bounding box center [735, 119] width 70 height 70
